Goal: Task Accomplishment & Management: Use online tool/utility

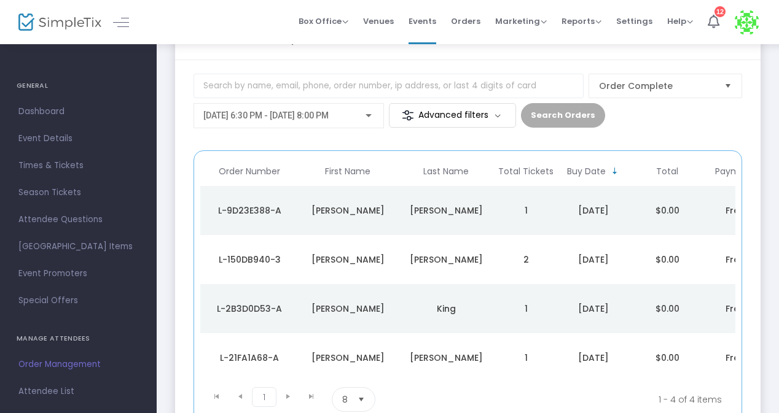
scroll to position [103, 0]
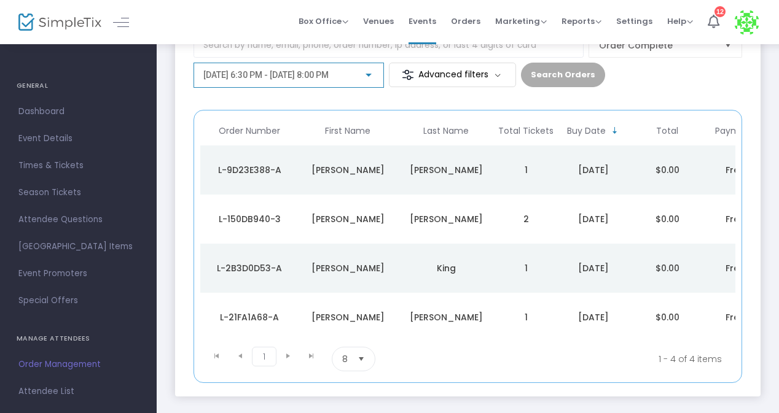
click at [273, 74] on span "[DATE] 6:30 PM - [DATE] 8:00 PM" at bounding box center [265, 75] width 125 height 10
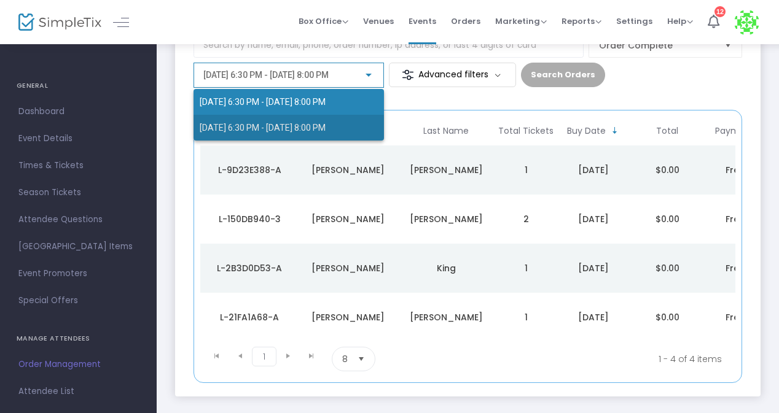
click at [258, 120] on span "[DATE] 6:30 PM - [DATE] 8:00 PM" at bounding box center [289, 128] width 178 height 26
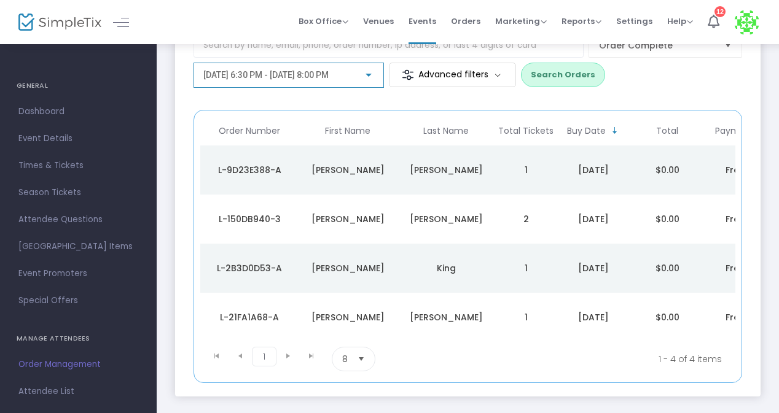
click at [556, 75] on button "Search Orders" at bounding box center [563, 75] width 84 height 25
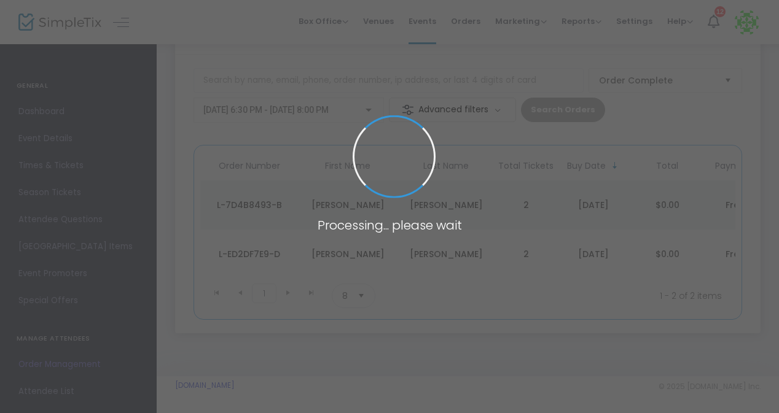
scroll to position [72, 0]
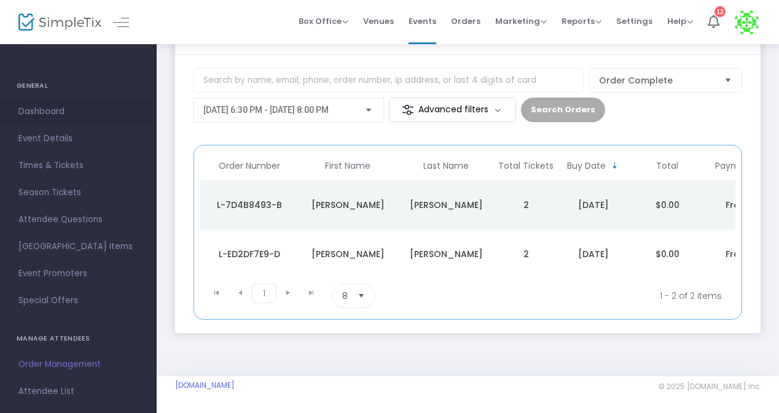
click at [33, 114] on span "Dashboard" at bounding box center [78, 112] width 120 height 16
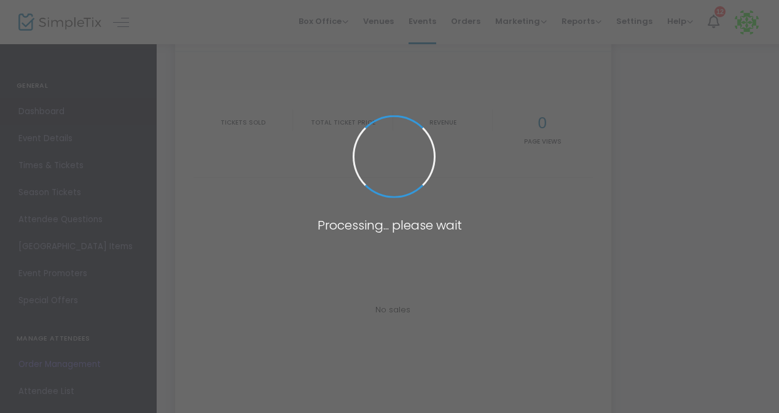
type input "[URL][DOMAIN_NAME]"
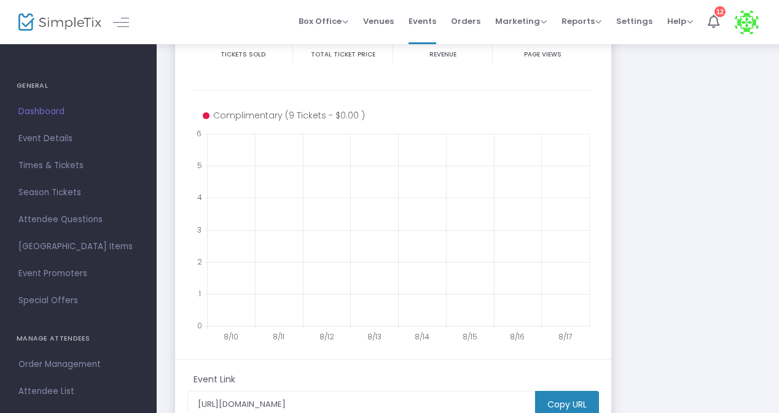
scroll to position [244, 0]
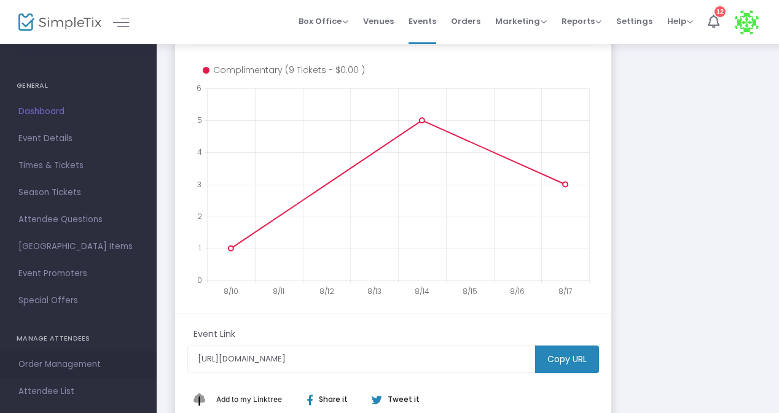
click at [61, 369] on span "Order Management" at bounding box center [78, 365] width 120 height 16
